Goal: Information Seeking & Learning: Learn about a topic

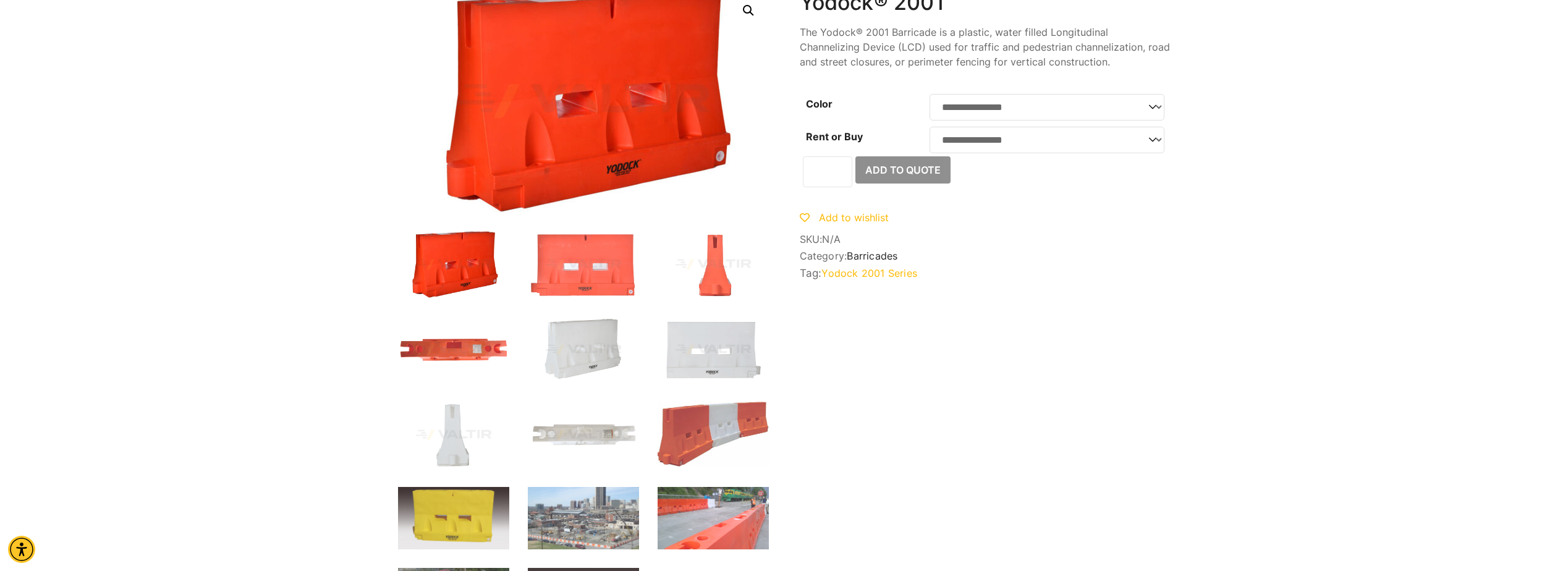
scroll to position [248, 0]
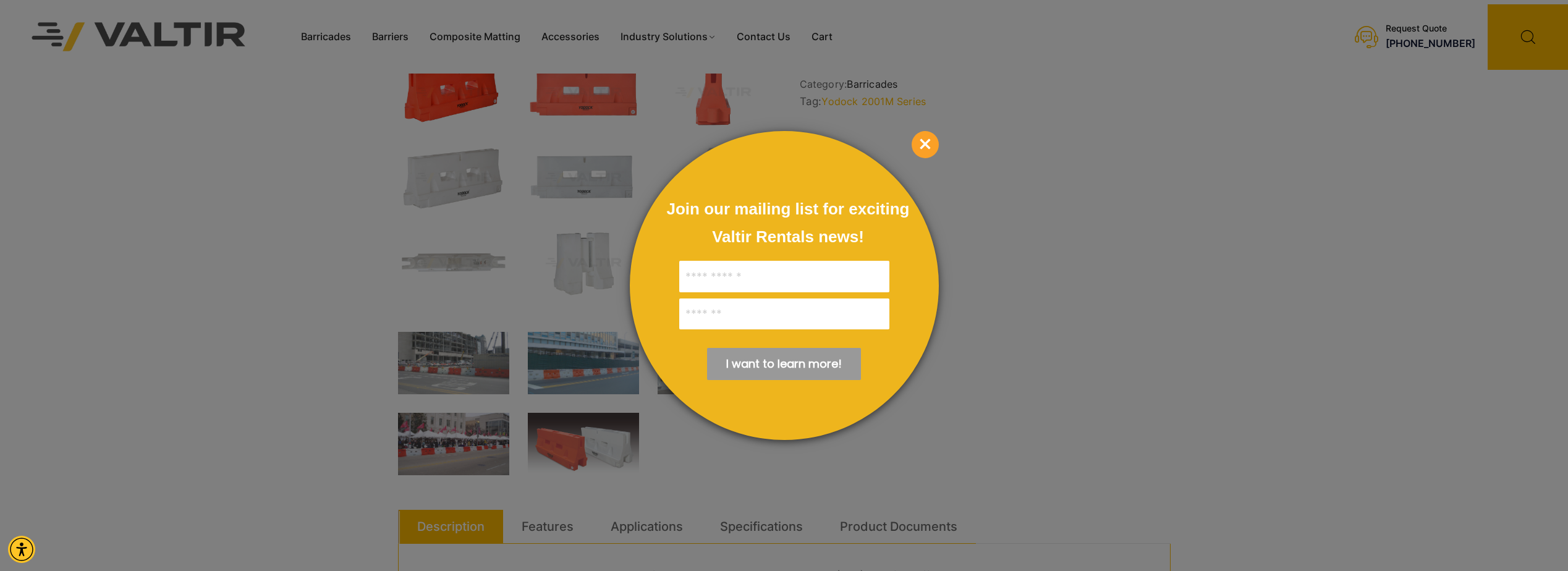
scroll to position [494, 0]
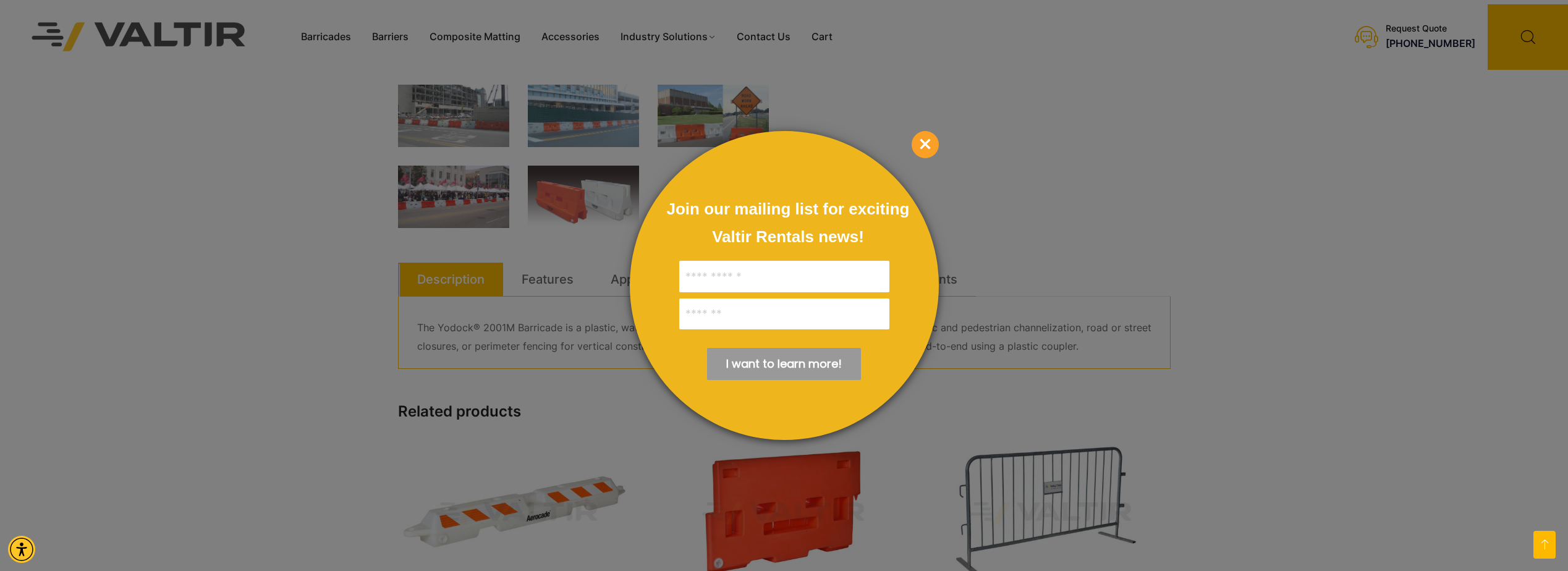
click at [924, 138] on span "×" at bounding box center [925, 144] width 28 height 28
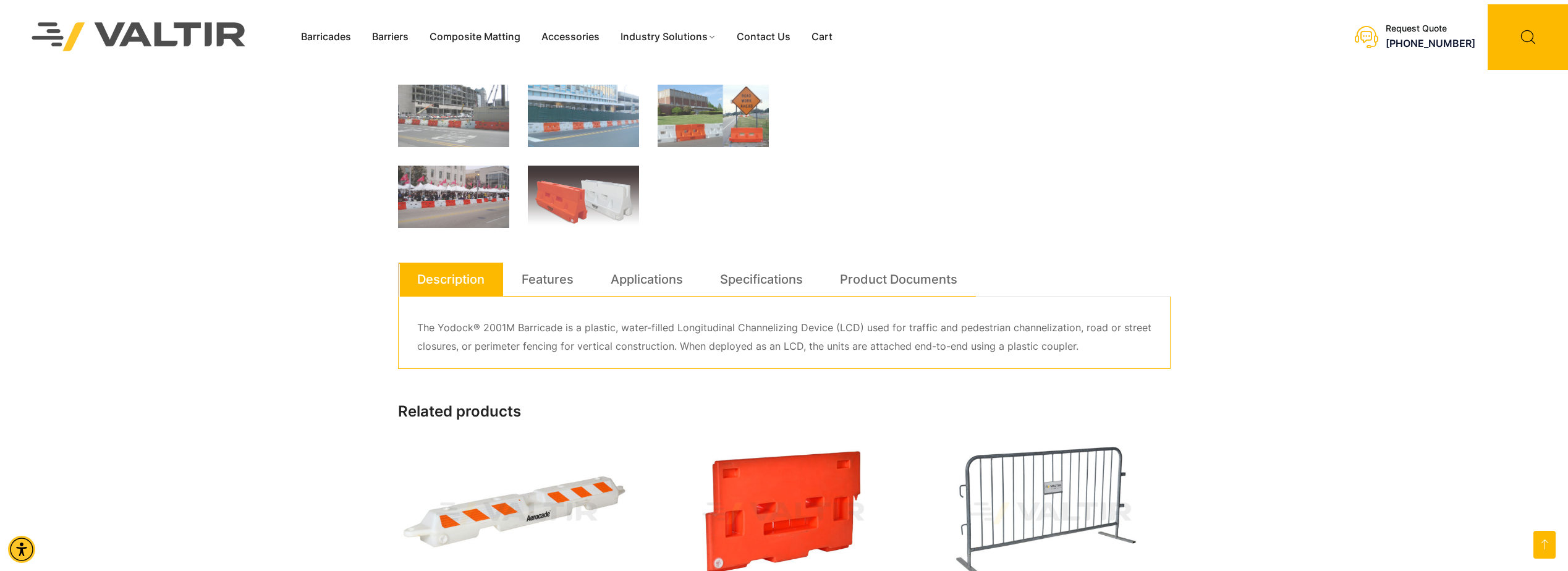
click at [602, 260] on div "**********" at bounding box center [784, 150] width 772 height 1158
click at [552, 279] on link "Features" at bounding box center [547, 279] width 52 height 33
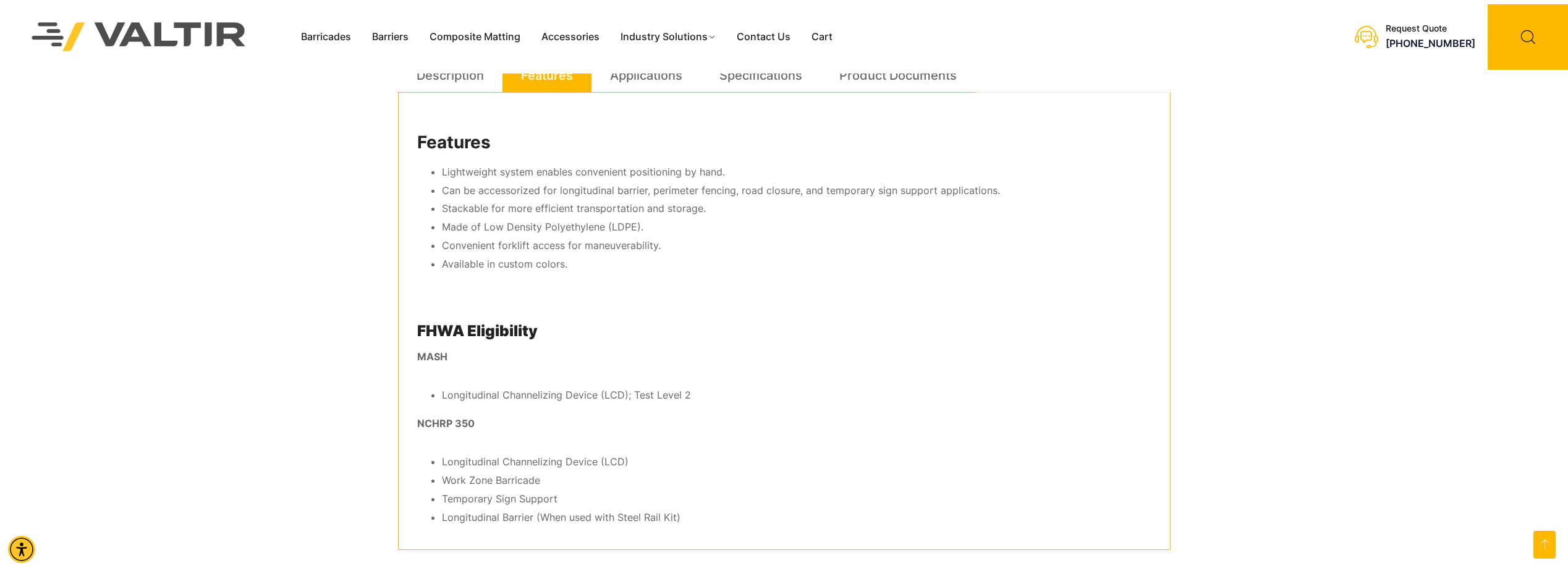
scroll to position [680, 0]
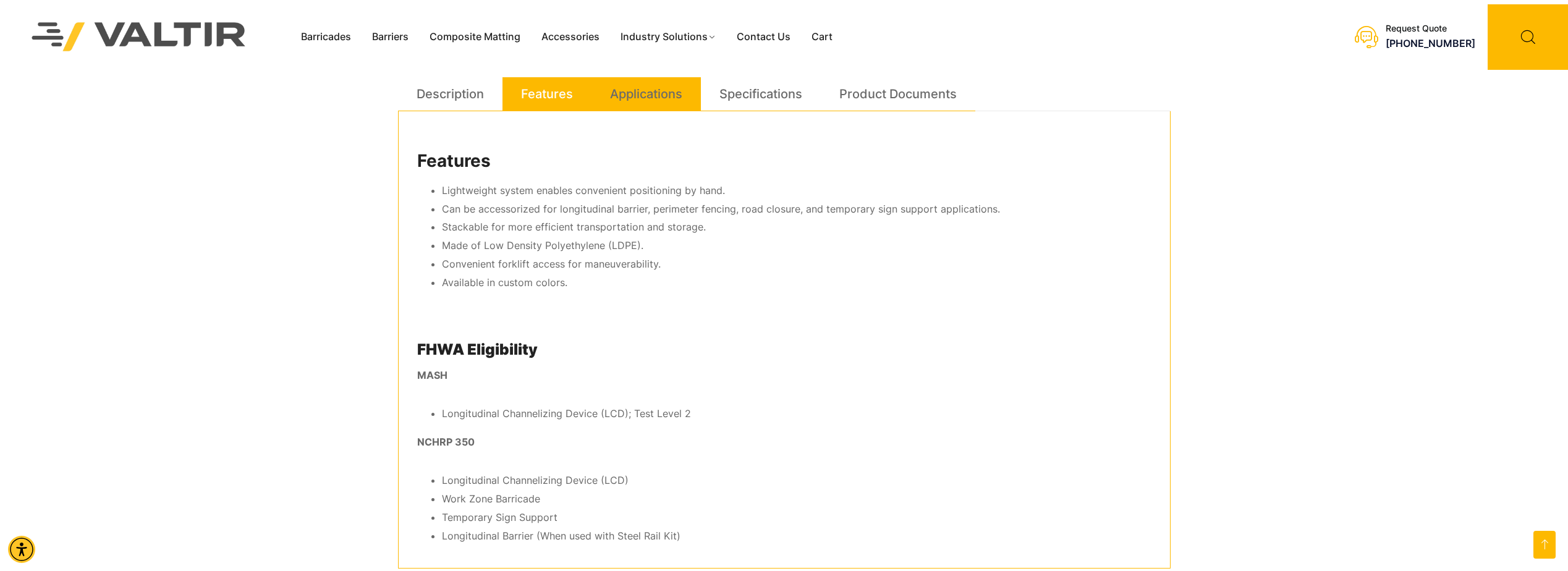
click at [630, 97] on link "Applications" at bounding box center [646, 93] width 72 height 33
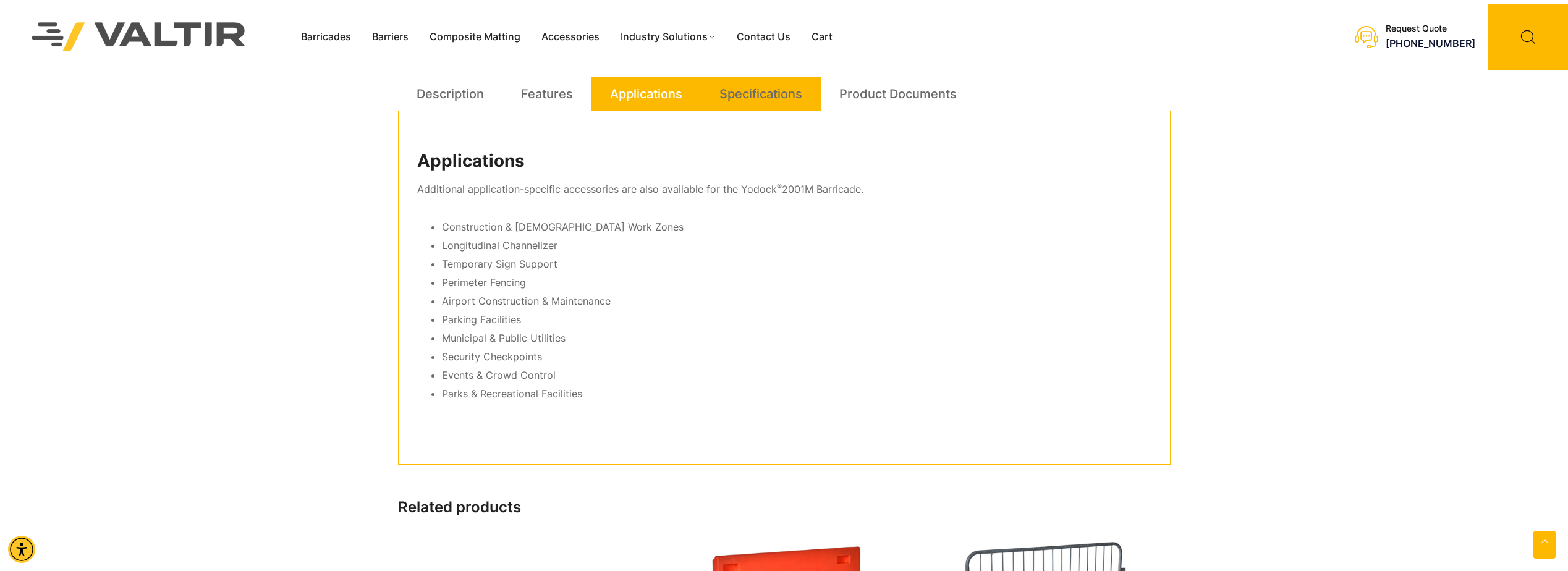
click at [769, 92] on link "Specifications" at bounding box center [760, 93] width 83 height 33
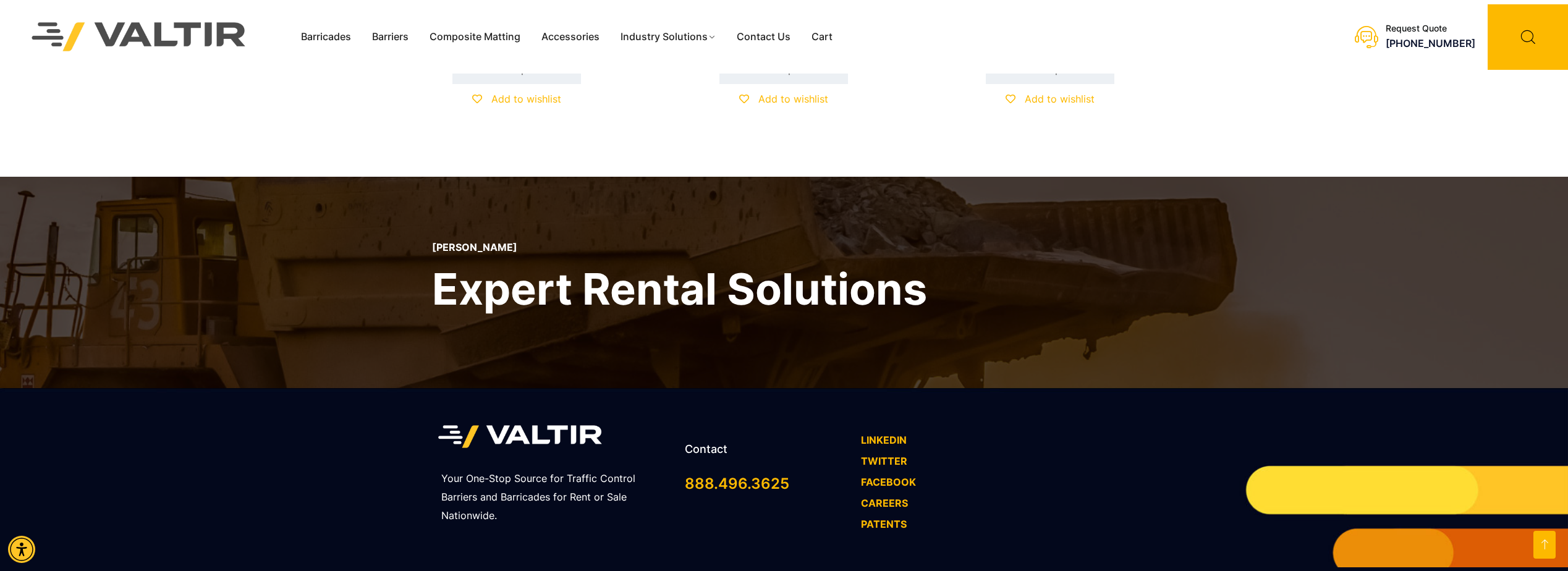
scroll to position [1598, 0]
